Goal: Task Accomplishment & Management: Use online tool/utility

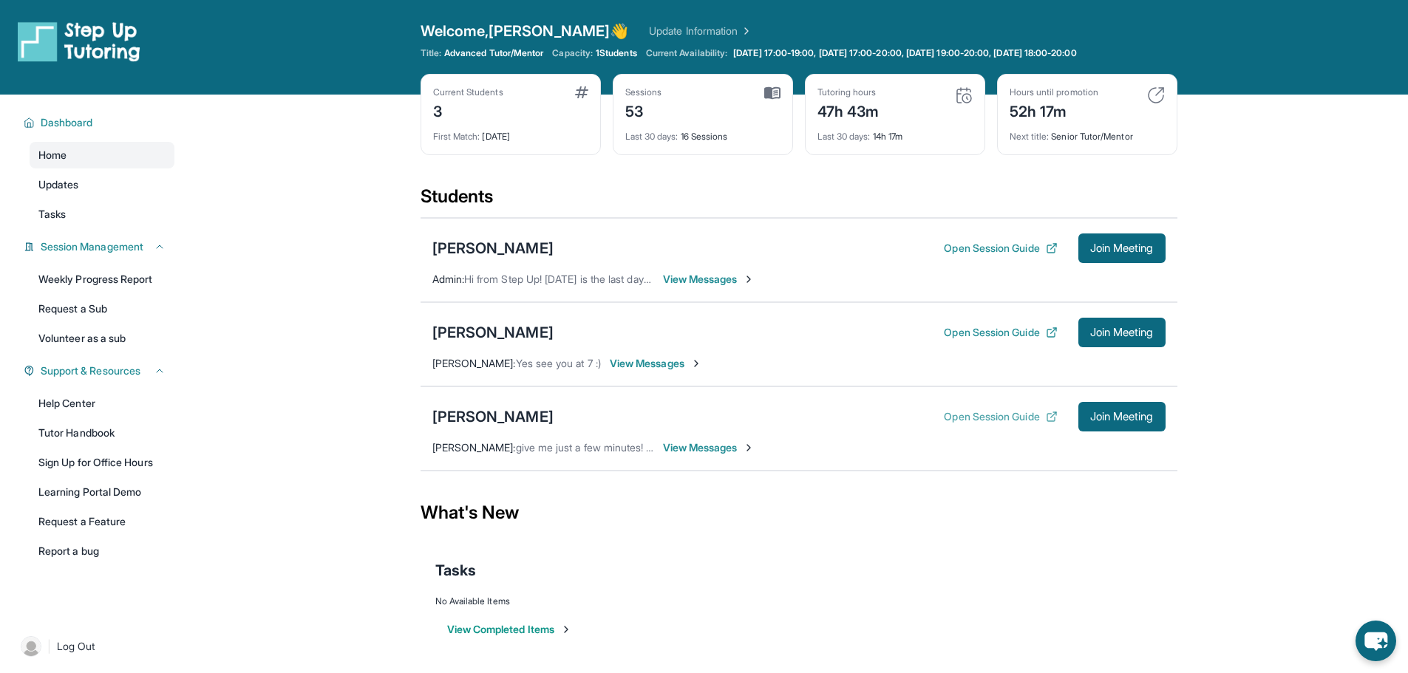
click at [953, 415] on button "Open Session Guide" at bounding box center [1000, 417] width 113 height 15
click at [476, 418] on div "[PERSON_NAME]" at bounding box center [492, 417] width 121 height 21
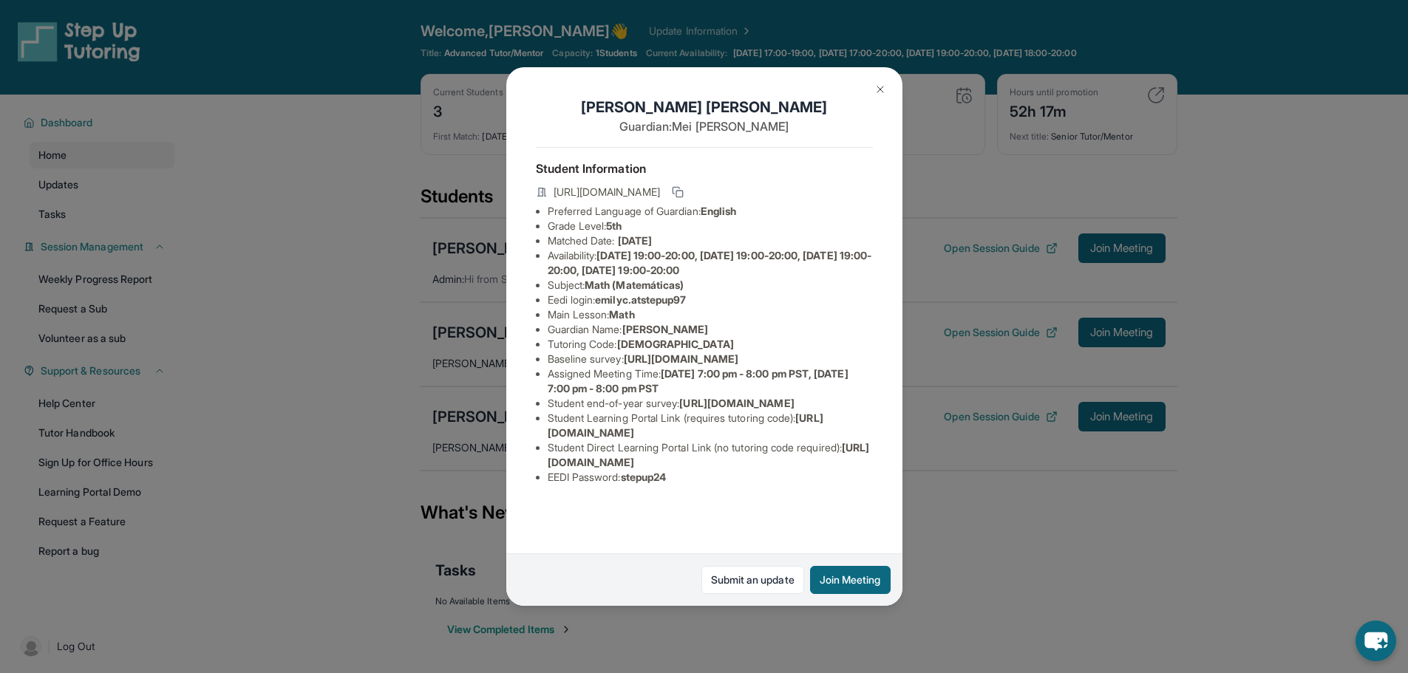
scroll to position [76, 0]
drag, startPoint x: 604, startPoint y: 236, endPoint x: 730, endPoint y: 237, distance: 125.7
click at [730, 293] on li "Eedi login : emilyc.atstepup97" at bounding box center [710, 300] width 325 height 15
copy span "emilyc.atstepup97"
click at [387, 410] on div "[PERSON_NAME] Guardian: [PERSON_NAME] Student Information [URL][DOMAIN_NAME] Pr…" at bounding box center [704, 336] width 1408 height 673
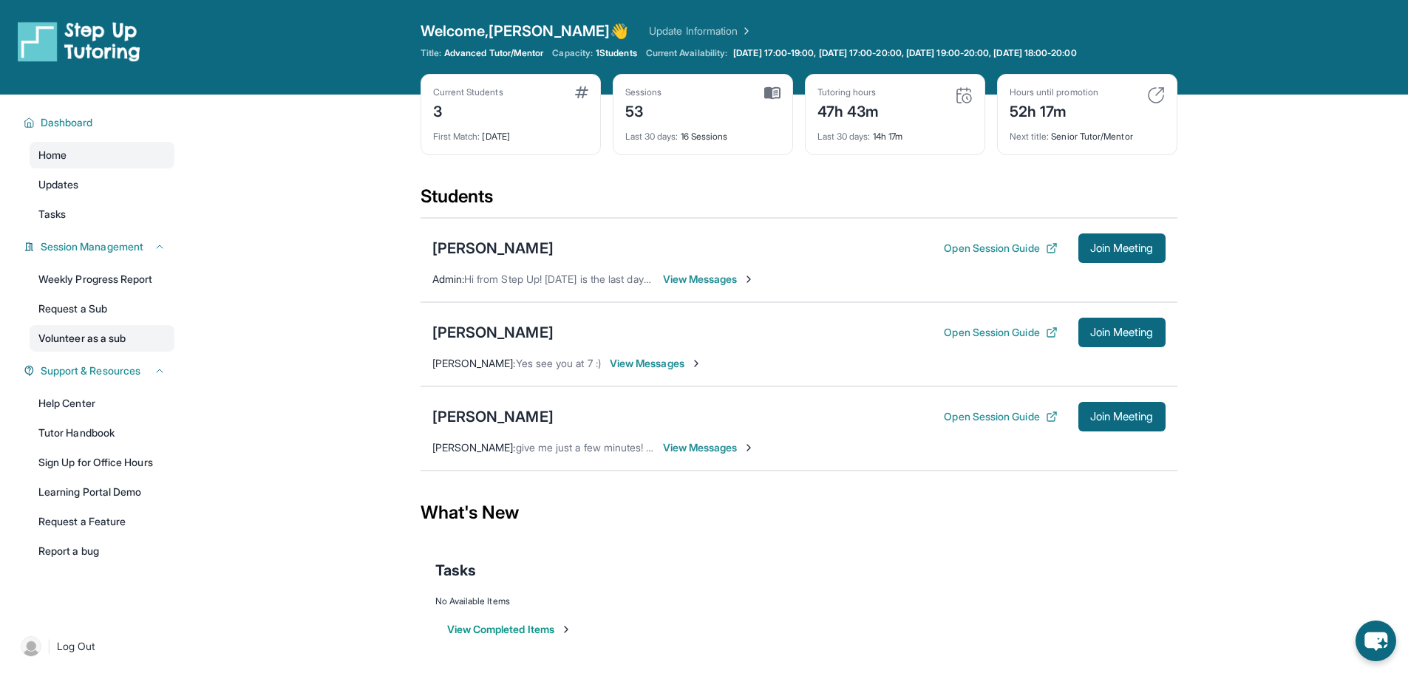
click at [71, 347] on link "Volunteer as a sub" at bounding box center [102, 338] width 145 height 27
click at [649, 29] on link "Update Information" at bounding box center [700, 31] width 103 height 15
